Goal: Use online tool/utility: Utilize a website feature to perform a specific function

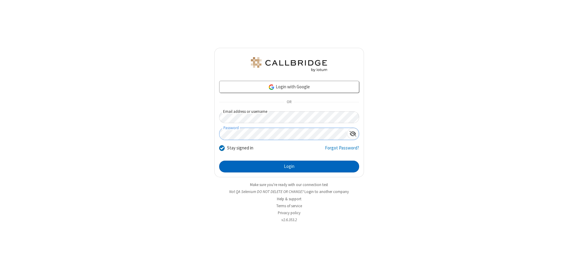
click at [289, 166] on button "Login" at bounding box center [289, 166] width 140 height 12
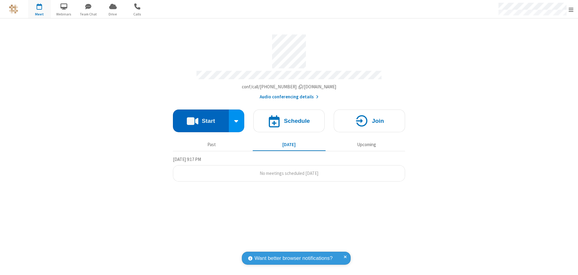
click at [201, 118] on button "Start" at bounding box center [201, 120] width 56 height 23
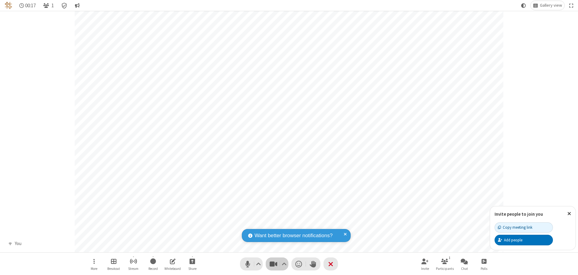
click at [273, 263] on span "Stop video (Alt+V)" at bounding box center [273, 263] width 9 height 9
click at [273, 263] on span "Start video (Alt+V)" at bounding box center [273, 263] width 9 height 9
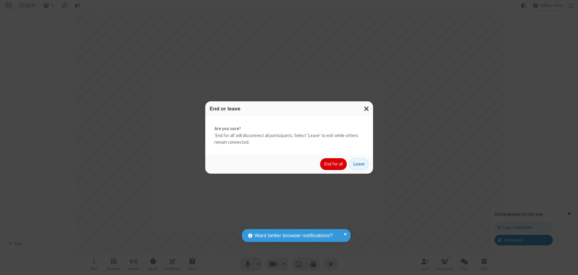
click at [333, 164] on button "End for all" at bounding box center [333, 164] width 27 height 12
